Goal: Task Accomplishment & Management: Manage account settings

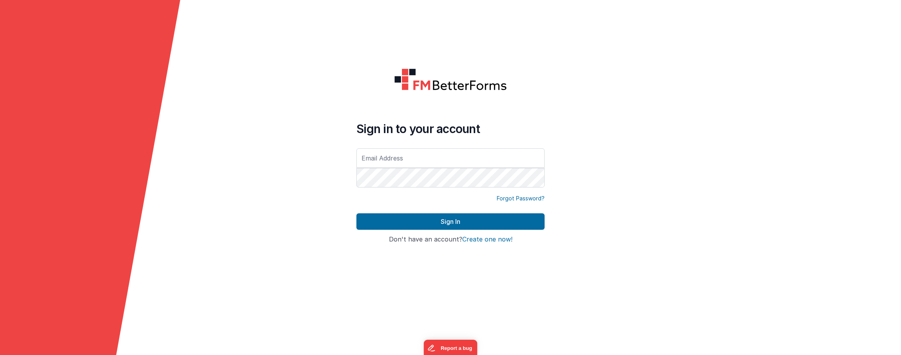
click at [402, 158] on input "text" at bounding box center [450, 159] width 188 height 20
click at [459, 158] on input "text" at bounding box center [450, 159] width 188 height 20
click at [469, 158] on input "text" at bounding box center [450, 159] width 188 height 20
type input "[EMAIL_ADDRESS][DOMAIN_NAME]"
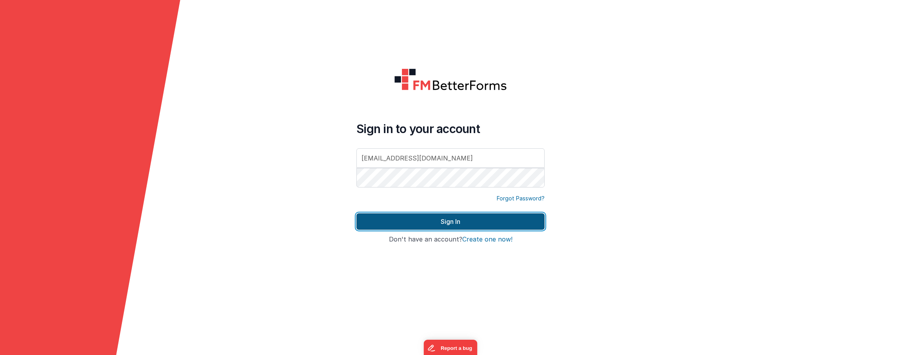
click at [475, 219] on button "Sign In" at bounding box center [450, 222] width 188 height 16
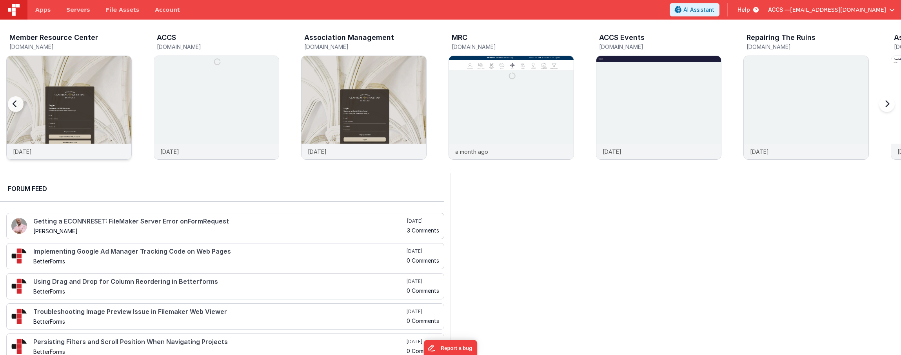
click at [107, 86] on img at bounding box center [69, 118] width 125 height 125
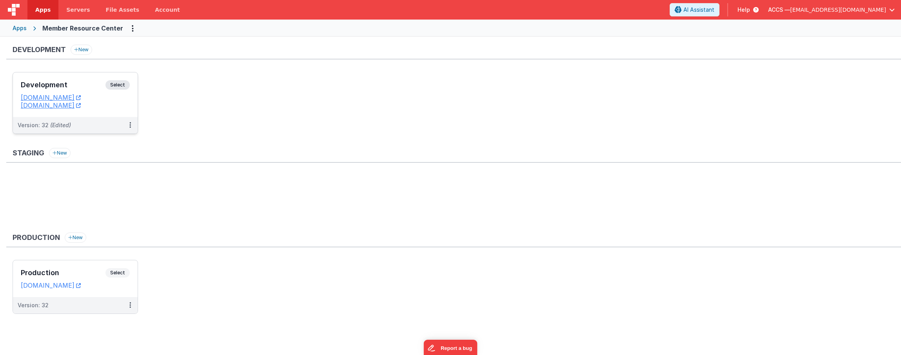
click at [54, 87] on h3 "Development" at bounding box center [63, 85] width 85 height 8
